Goal: Transaction & Acquisition: Purchase product/service

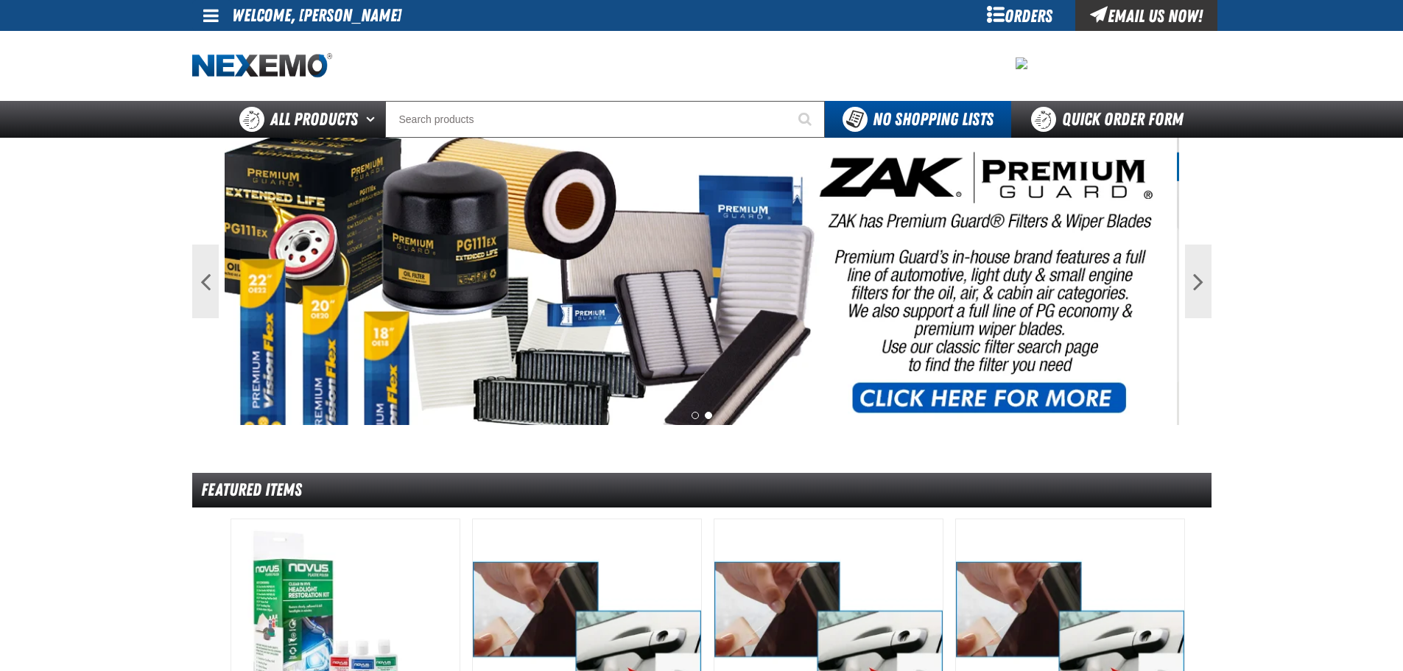
click at [1003, 13] on div "Orders" at bounding box center [1020, 15] width 111 height 31
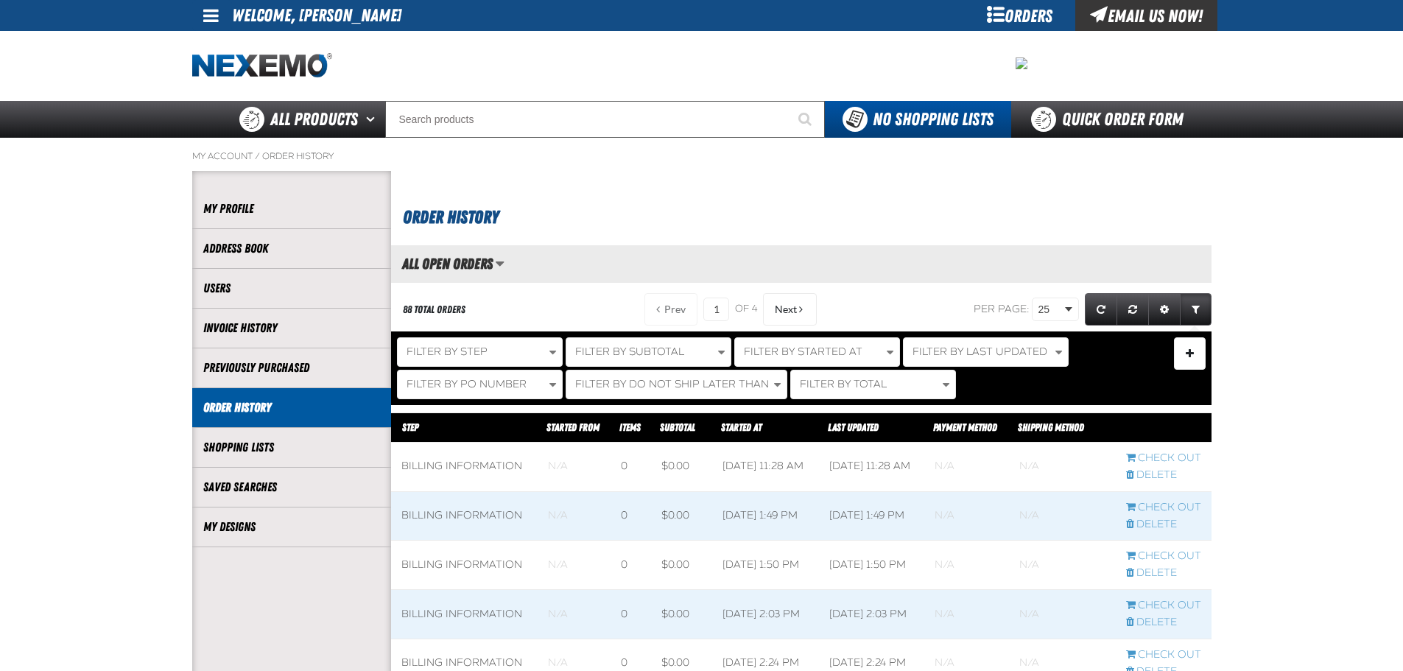
scroll to position [1, 1]
click at [234, 524] on link "My Designs" at bounding box center [291, 527] width 177 height 17
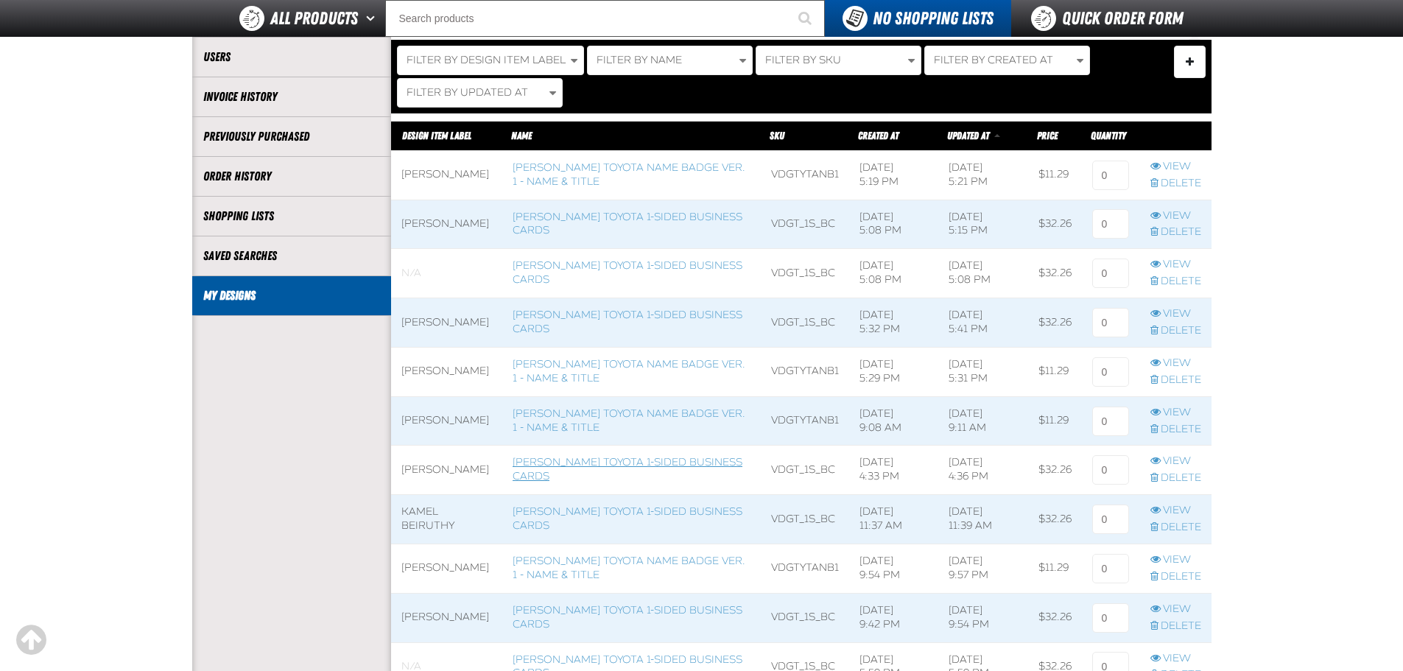
scroll to position [221, 0]
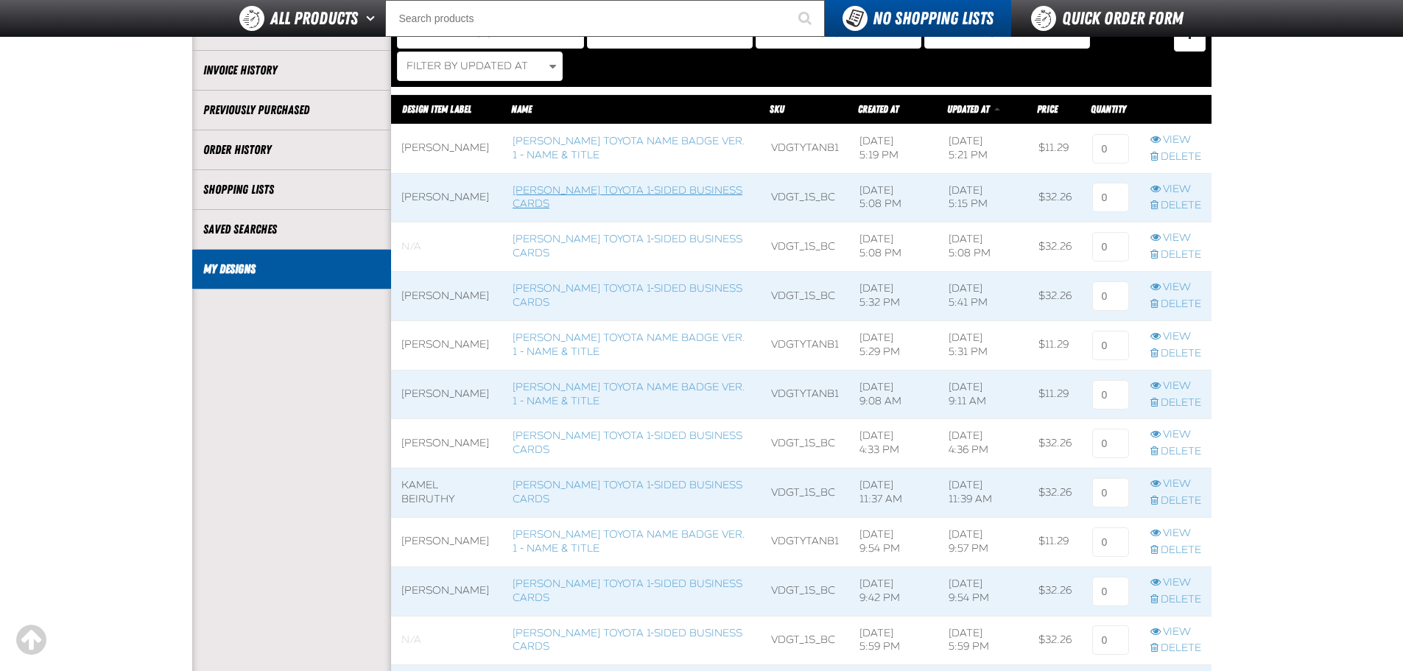
click at [631, 192] on link "[PERSON_NAME] Toyota 1-sided Business Cards" at bounding box center [628, 197] width 230 height 27
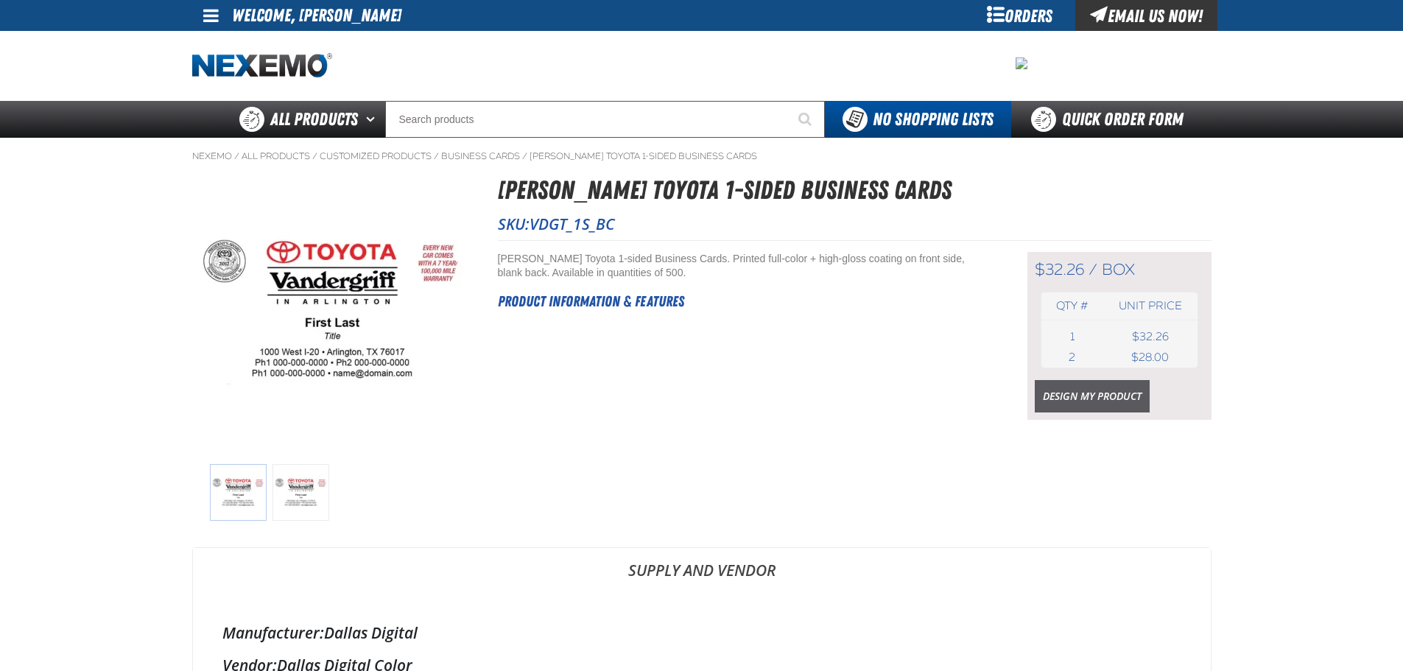
click at [1072, 400] on link "Design My Product" at bounding box center [1092, 396] width 115 height 32
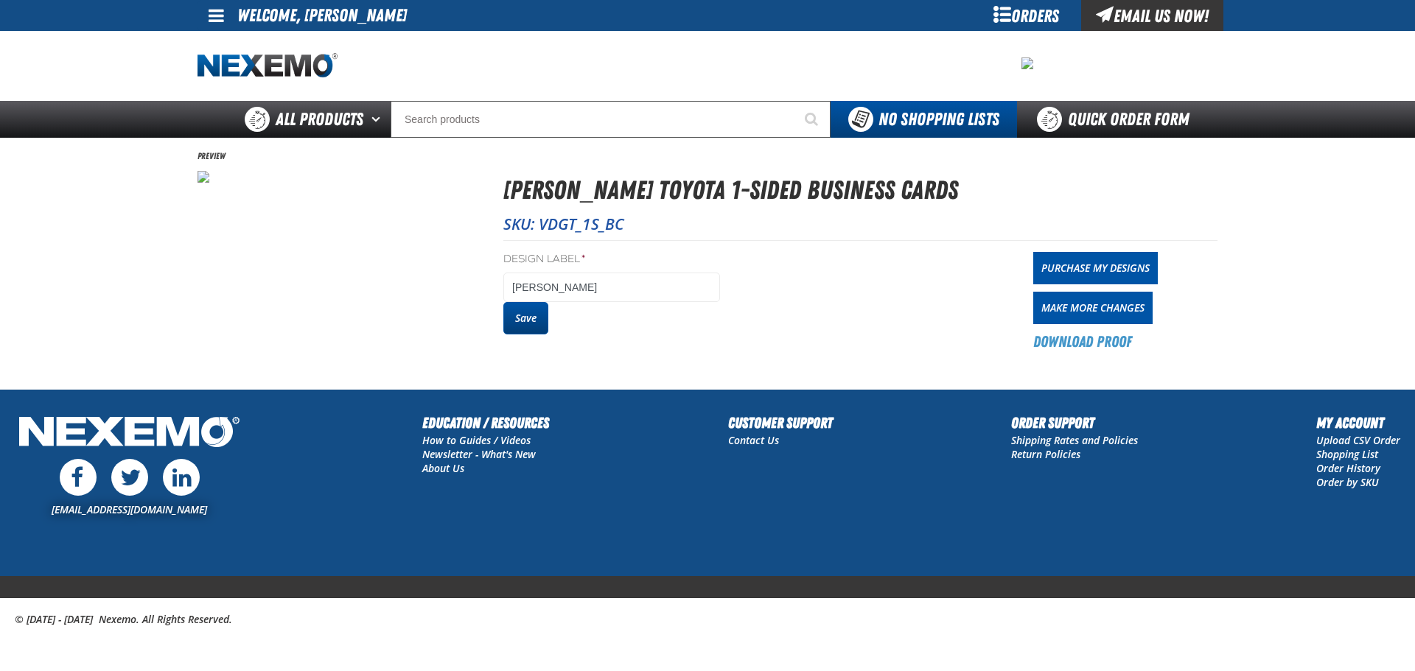
click at [533, 325] on button "Save" at bounding box center [525, 318] width 45 height 32
click at [1093, 257] on link "Purchase My Designs" at bounding box center [1095, 268] width 125 height 32
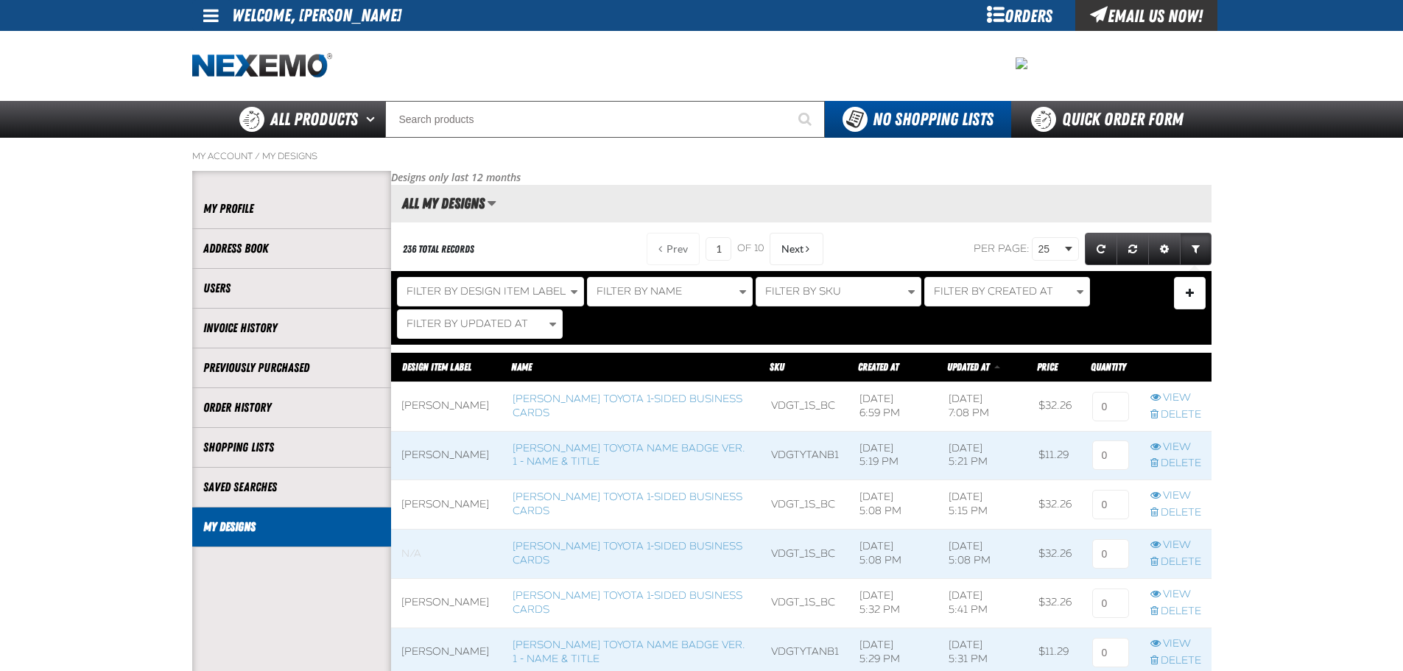
scroll to position [1, 1]
click at [1114, 408] on input at bounding box center [1111, 406] width 37 height 29
type input "1"
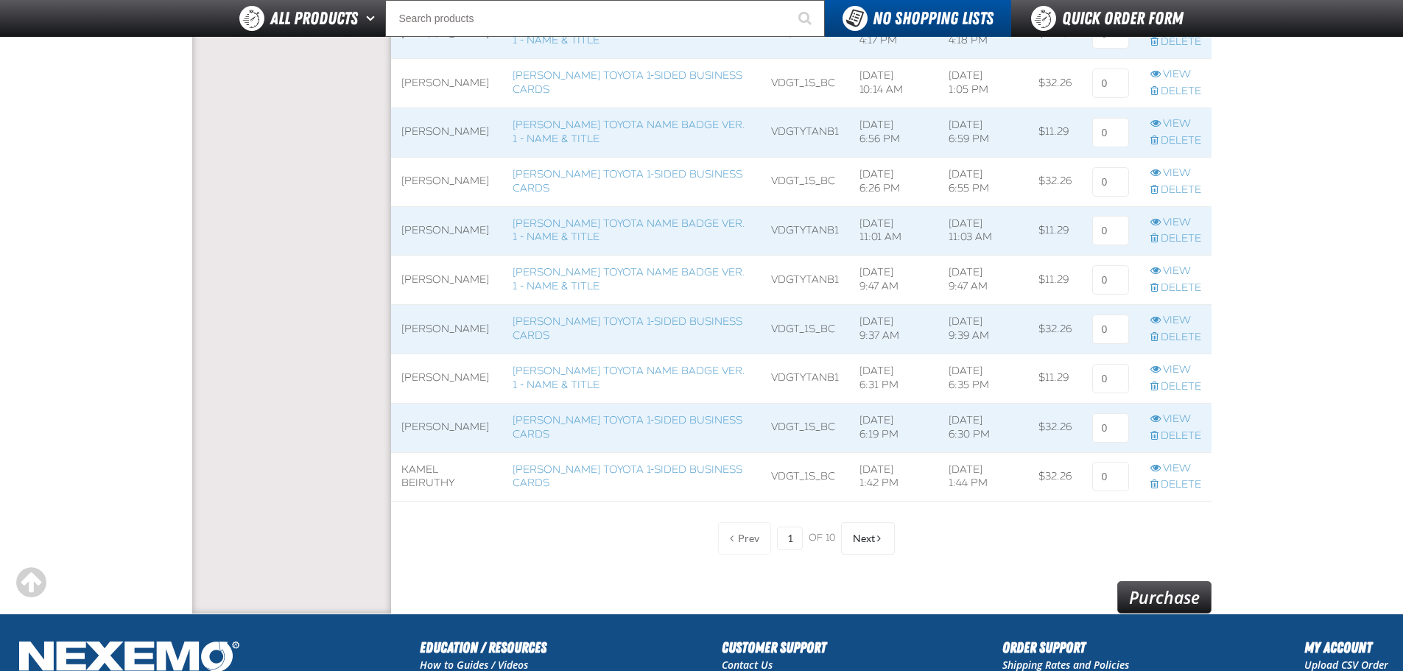
scroll to position [1105, 0]
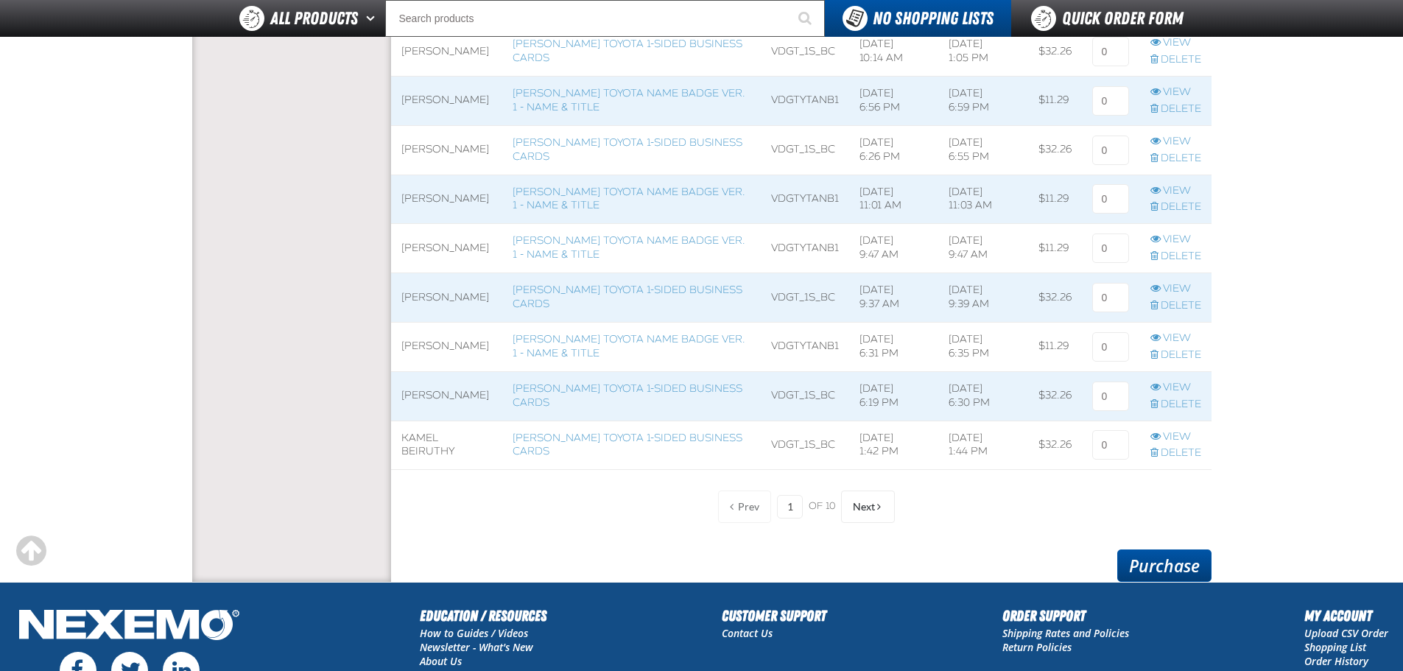
click at [1174, 565] on link "Purchase" at bounding box center [1165, 566] width 94 height 32
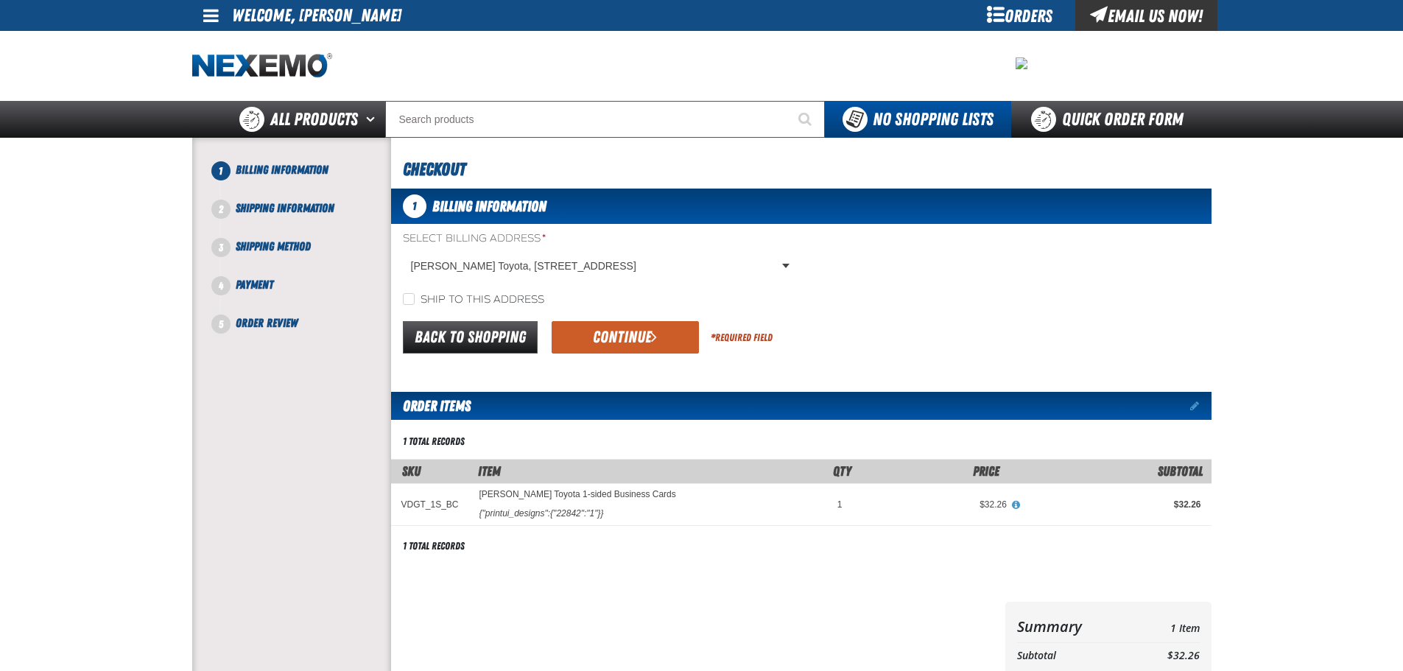
click at [406, 292] on div "Ship to this address" at bounding box center [801, 299] width 821 height 15
click at [404, 297] on input "Ship to this address" at bounding box center [409, 299] width 12 height 12
checkbox input "true"
click at [604, 343] on button "Continue" at bounding box center [625, 337] width 147 height 32
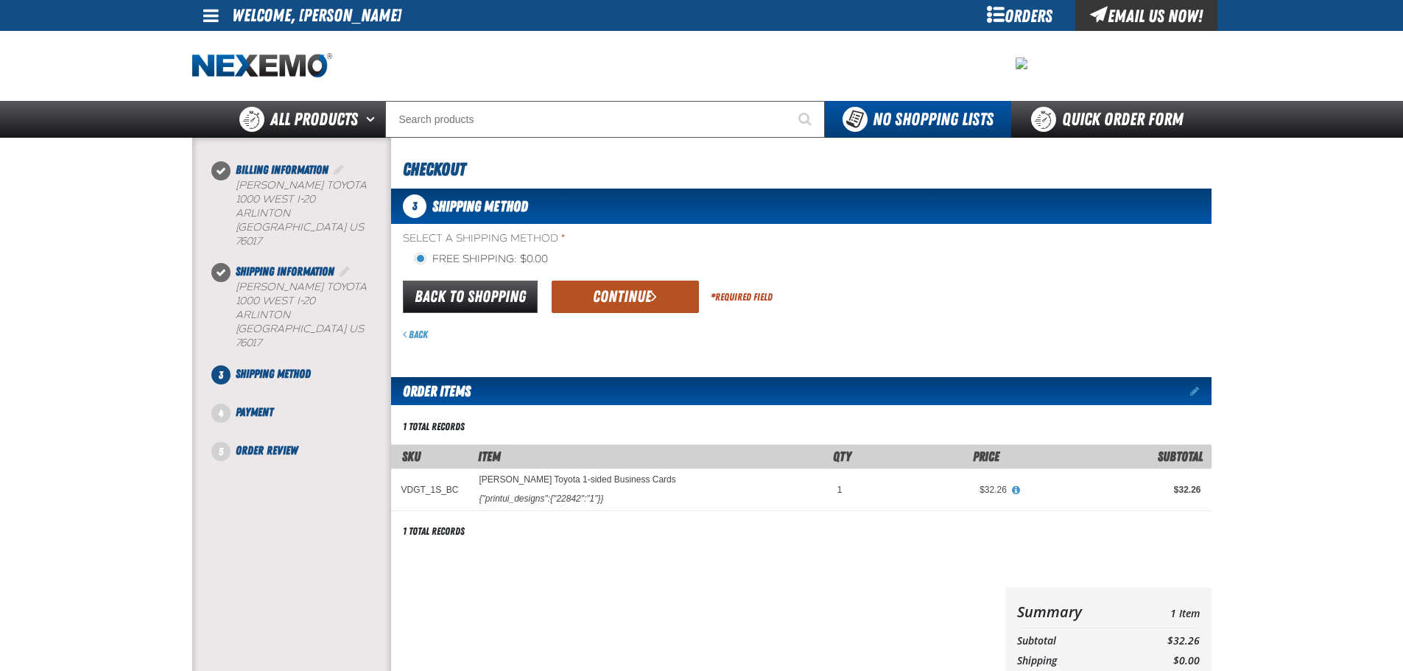
click at [625, 301] on button "Continue" at bounding box center [625, 297] width 147 height 32
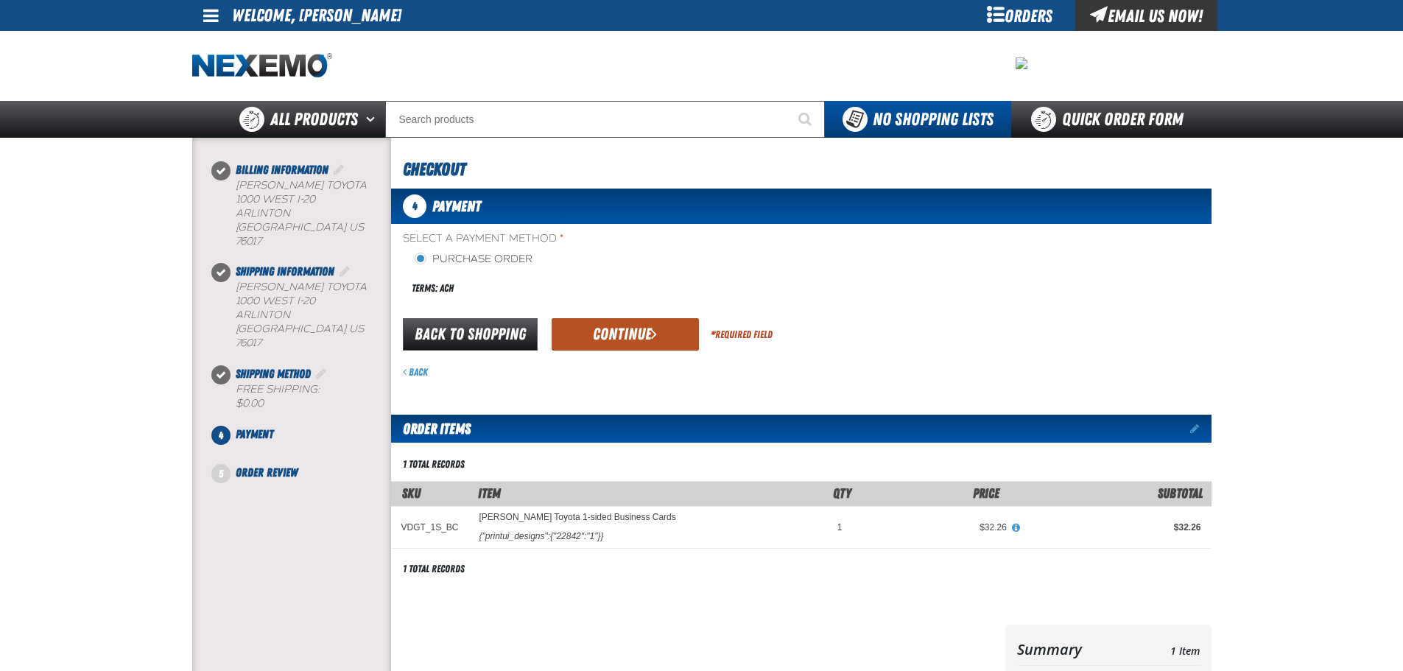
click at [635, 343] on button "Continue" at bounding box center [625, 334] width 147 height 32
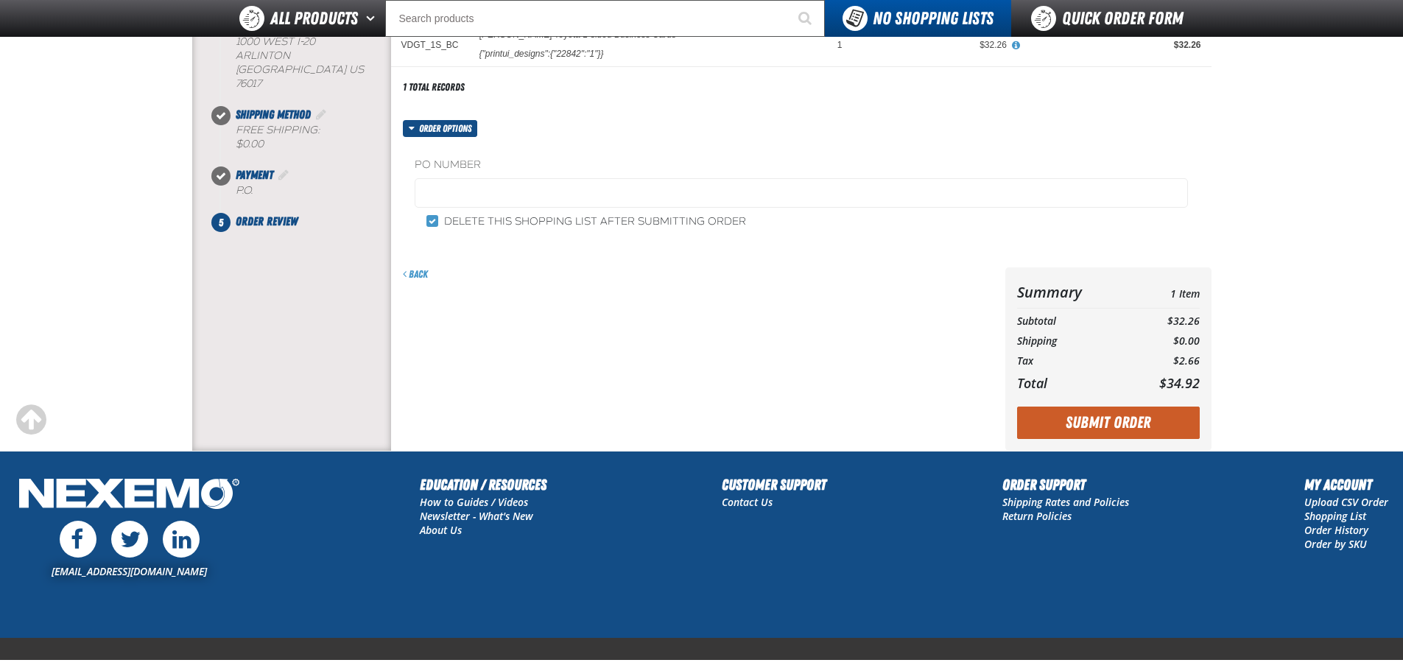
scroll to position [284, 0]
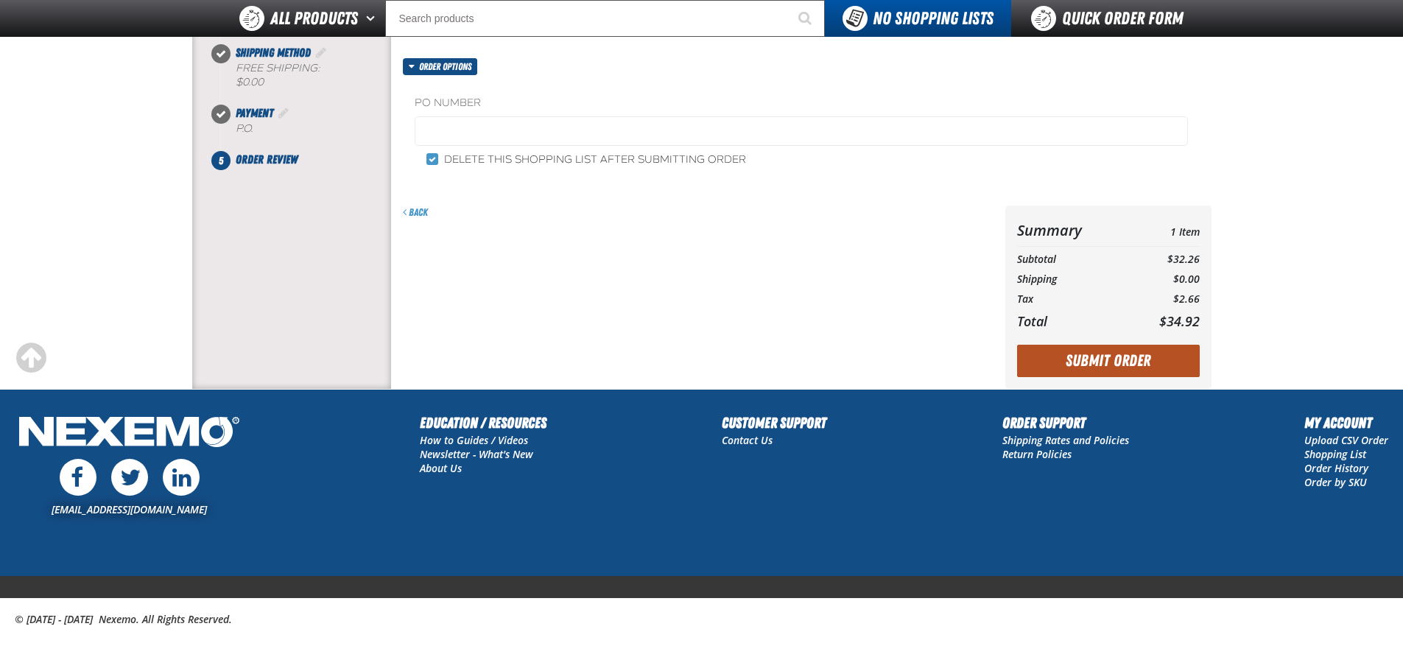
click at [1066, 357] on button "Submit Order" at bounding box center [1108, 361] width 183 height 32
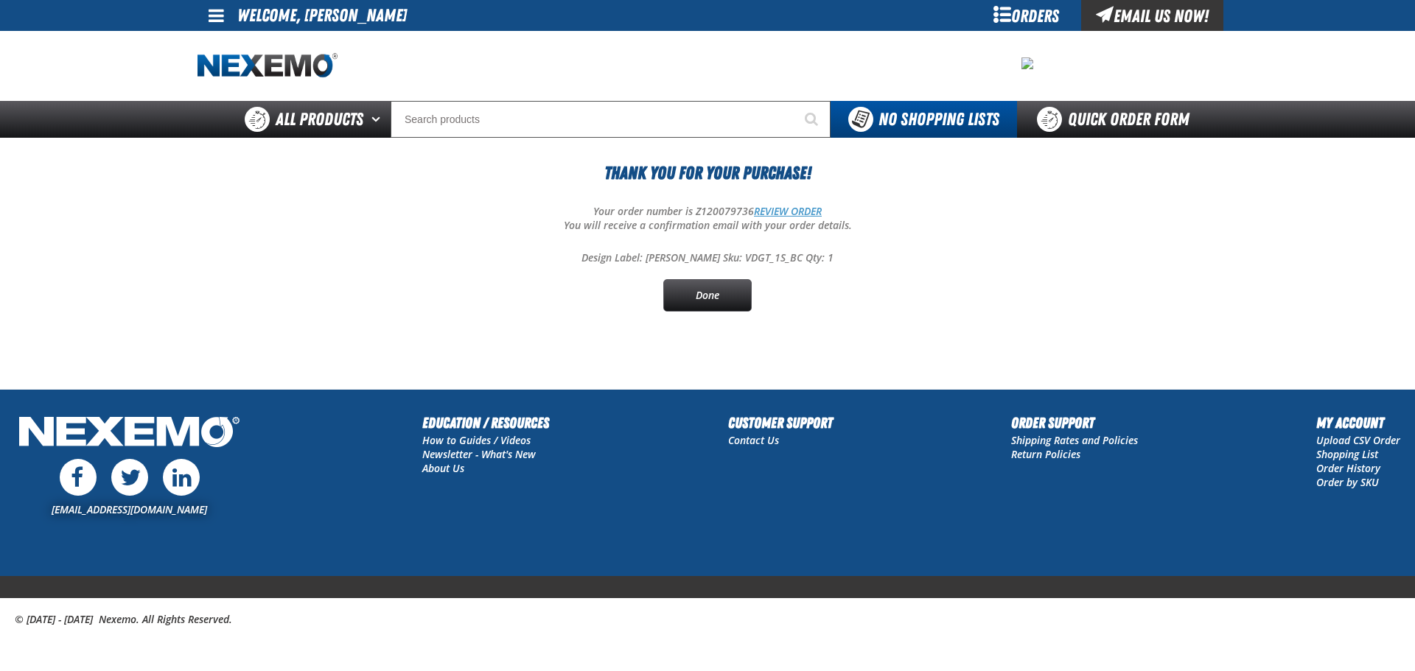
click at [766, 207] on link "REVIEW ORDER" at bounding box center [788, 211] width 68 height 14
